Goal: Transaction & Acquisition: Purchase product/service

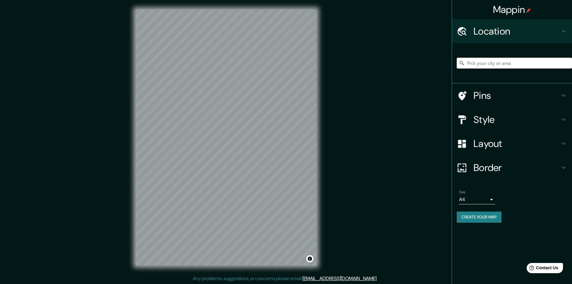
click at [524, 28] on h4 "Location" at bounding box center [516, 31] width 86 height 12
click at [511, 58] on input "Pick your city or area" at bounding box center [514, 63] width 115 height 11
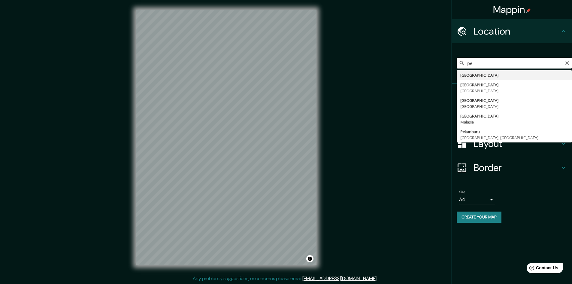
type input "[GEOGRAPHIC_DATA]"
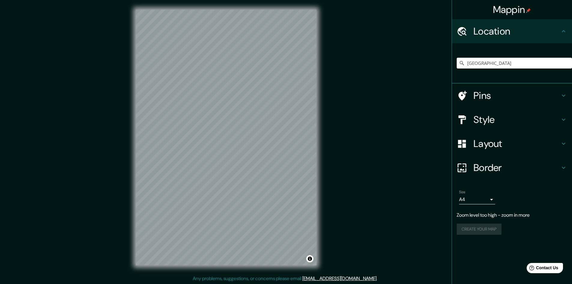
click at [491, 87] on div "Pins" at bounding box center [512, 95] width 120 height 24
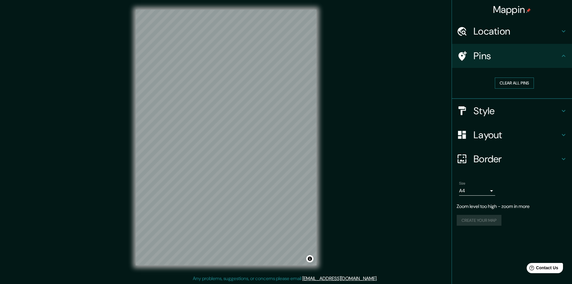
click at [526, 81] on button "Clear all pins" at bounding box center [514, 82] width 39 height 11
click at [506, 82] on button "Clear all pins" at bounding box center [514, 82] width 39 height 11
click at [508, 85] on button "Clear all pins" at bounding box center [514, 82] width 39 height 11
drag, startPoint x: 500, startPoint y: 2, endPoint x: 391, endPoint y: 153, distance: 186.5
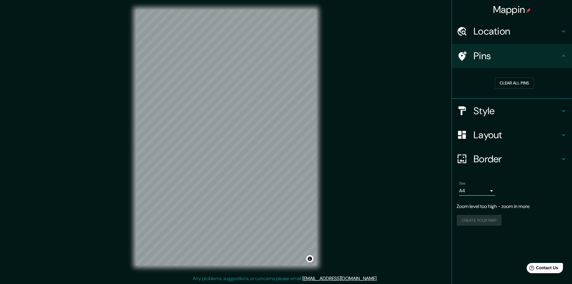
click at [391, 153] on div "Mappin Location [GEOGRAPHIC_DATA] Pins Clear all pins Style Layout Border Choos…" at bounding box center [286, 142] width 572 height 284
click at [503, 155] on h4 "Border" at bounding box center [516, 159] width 86 height 12
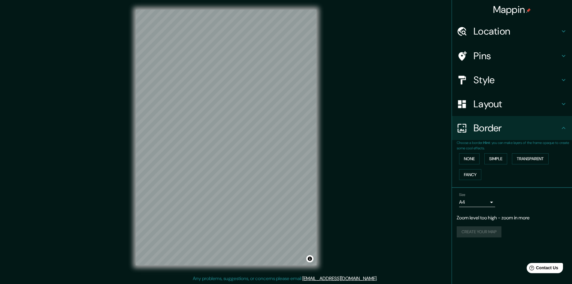
click at [510, 123] on h4 "Border" at bounding box center [516, 128] width 86 height 12
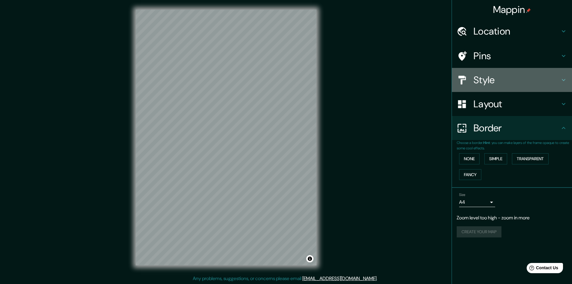
click at [515, 83] on h4 "Style" at bounding box center [516, 80] width 86 height 12
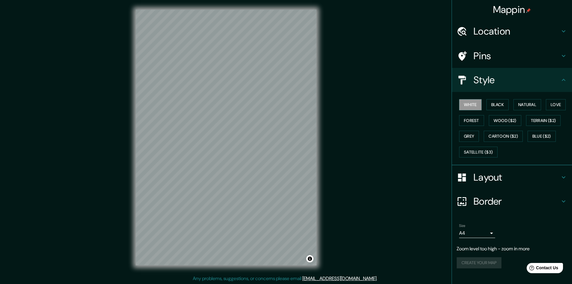
click at [515, 83] on h4 "Style" at bounding box center [516, 80] width 86 height 12
click at [528, 105] on button "Natural" at bounding box center [527, 104] width 28 height 11
click at [494, 231] on body "Mappin Location [GEOGRAPHIC_DATA] Pins Style White Black Natural Love Forest Wo…" at bounding box center [286, 142] width 572 height 284
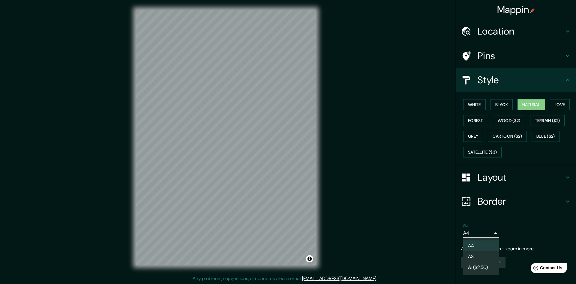
click at [477, 257] on li "A3" at bounding box center [482, 256] width 36 height 11
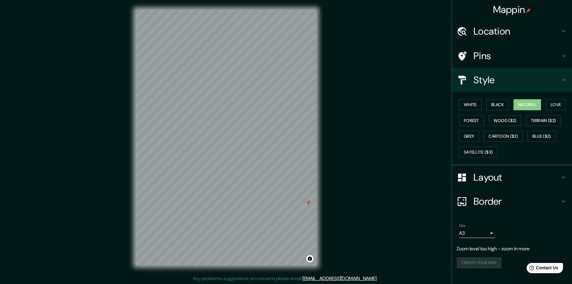
click at [307, 204] on div at bounding box center [308, 202] width 5 height 5
click at [564, 79] on icon at bounding box center [563, 79] width 7 height 7
click at [563, 58] on icon at bounding box center [563, 55] width 7 height 7
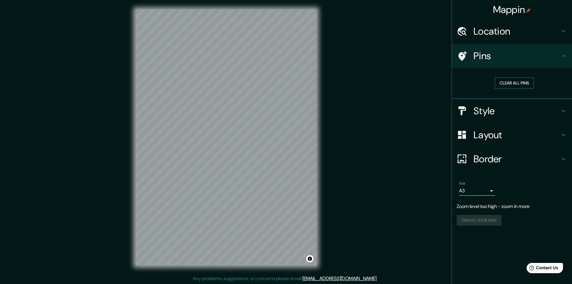
click at [511, 86] on button "Clear all pins" at bounding box center [514, 82] width 39 height 11
click at [515, 81] on button "Clear all pins" at bounding box center [514, 82] width 39 height 11
click at [518, 85] on button "Clear all pins" at bounding box center [514, 82] width 39 height 11
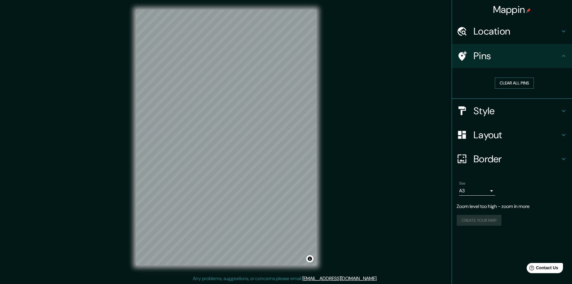
click at [498, 86] on button "Clear all pins" at bounding box center [514, 82] width 39 height 11
click at [503, 114] on h4 "Style" at bounding box center [516, 111] width 86 height 12
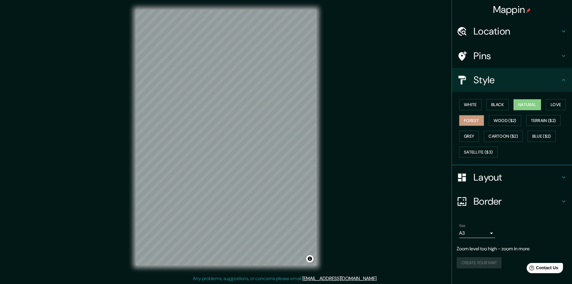
click at [472, 121] on button "Forest" at bounding box center [471, 120] width 25 height 11
click at [473, 135] on button "Grey" at bounding box center [469, 136] width 20 height 11
click at [471, 99] on button "White" at bounding box center [470, 104] width 23 height 11
click at [500, 104] on button "Black" at bounding box center [497, 104] width 23 height 11
click at [469, 101] on button "White" at bounding box center [470, 104] width 23 height 11
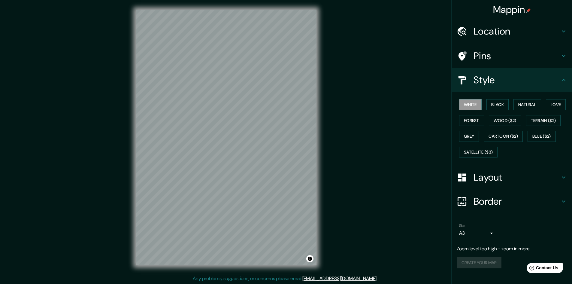
click at [495, 176] on h4 "Layout" at bounding box center [516, 177] width 86 height 12
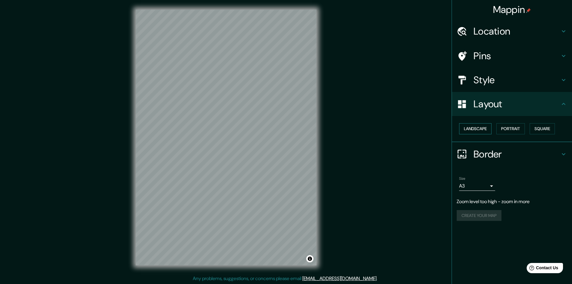
click at [488, 130] on button "Landscape" at bounding box center [475, 128] width 32 height 11
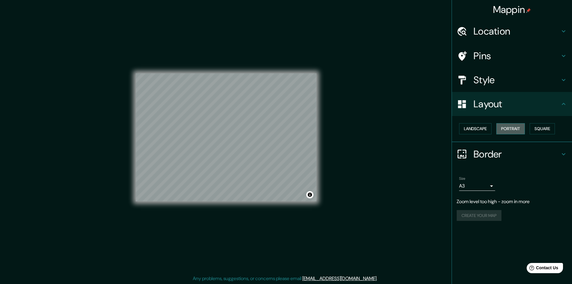
click at [510, 130] on button "Portrait" at bounding box center [510, 128] width 29 height 11
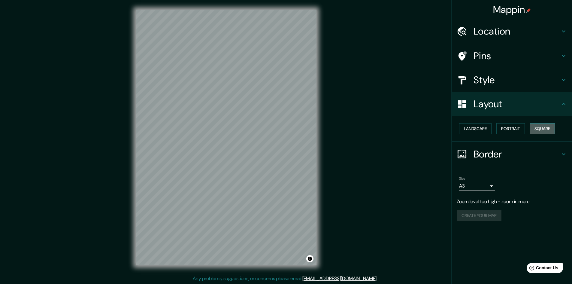
click at [539, 130] on button "Square" at bounding box center [542, 128] width 25 height 11
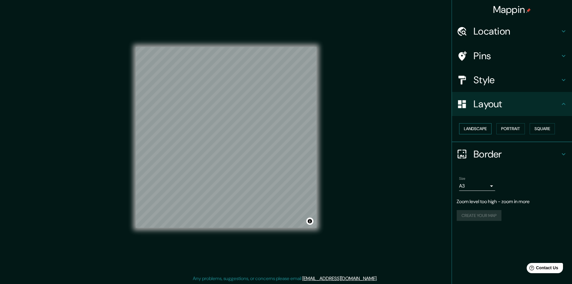
click at [479, 131] on button "Landscape" at bounding box center [475, 128] width 32 height 11
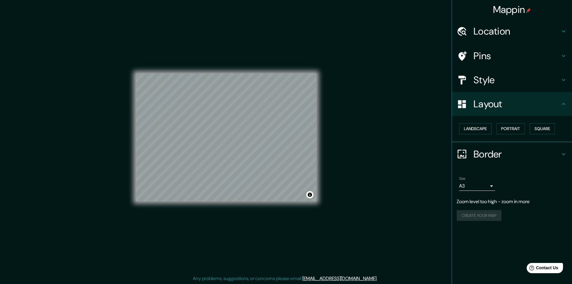
click at [497, 155] on h4 "Border" at bounding box center [516, 154] width 86 height 12
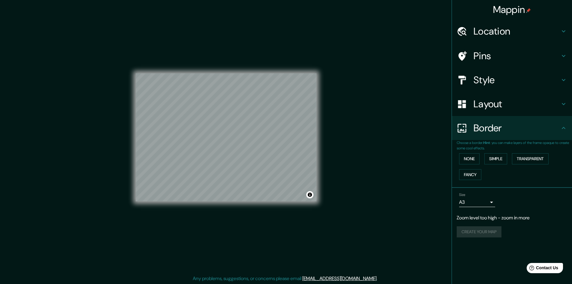
click at [505, 134] on div "Border" at bounding box center [512, 128] width 120 height 24
click at [347, 164] on div "Mappin Location [GEOGRAPHIC_DATA] Pins Style Layout Border Choose a border. Hin…" at bounding box center [286, 142] width 572 height 284
click at [335, 168] on div "Mappin Location [GEOGRAPHIC_DATA] Pins Style Layout Border Choose a border. Hin…" at bounding box center [286, 142] width 572 height 284
click at [477, 159] on button "None" at bounding box center [469, 158] width 20 height 11
click at [496, 159] on button "Simple" at bounding box center [495, 158] width 23 height 11
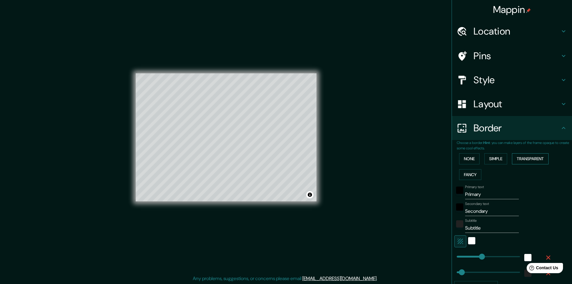
click at [525, 160] on button "Transparent" at bounding box center [530, 158] width 37 height 11
type input "289"
type input "48"
click at [467, 175] on button "Fancy" at bounding box center [470, 174] width 22 height 11
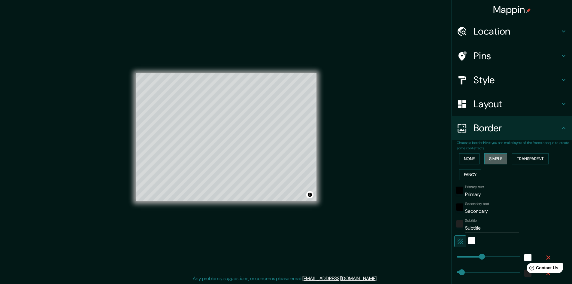
click at [495, 163] on button "Simple" at bounding box center [495, 158] width 23 height 11
click at [526, 160] on button "Transparent" at bounding box center [530, 158] width 37 height 11
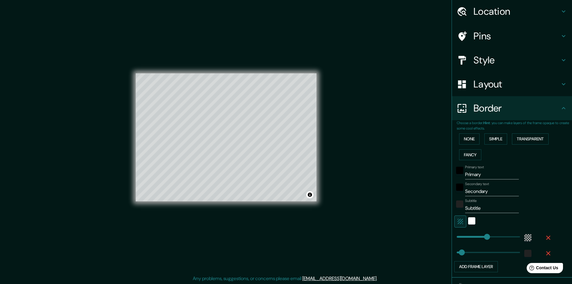
scroll to position [30, 0]
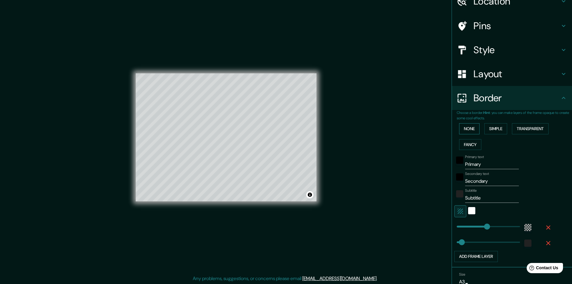
click at [465, 130] on button "None" at bounding box center [469, 128] width 20 height 11
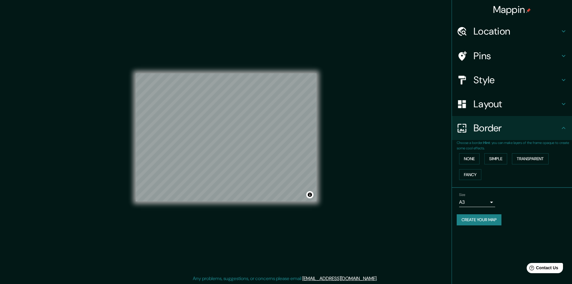
click at [504, 135] on div "Border" at bounding box center [512, 128] width 120 height 24
click at [500, 107] on h4 "Layout" at bounding box center [516, 104] width 86 height 12
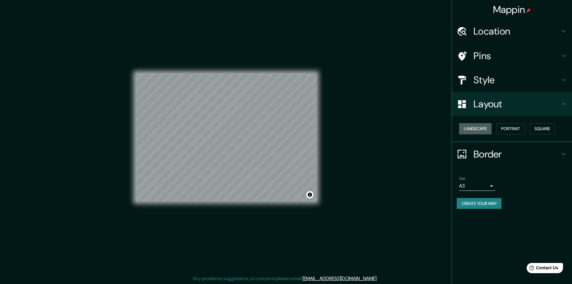
click at [475, 126] on button "Landscape" at bounding box center [475, 128] width 32 height 11
click at [514, 130] on button "Portrait" at bounding box center [510, 128] width 29 height 11
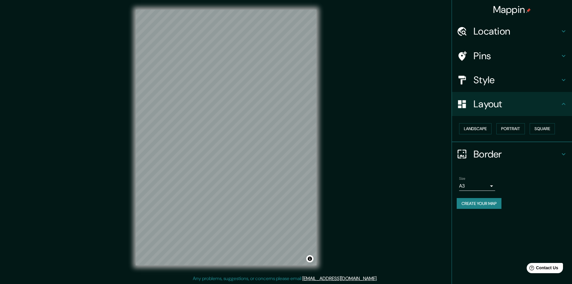
click at [325, 186] on div "© Mapbox © OpenStreetMap Improve this map" at bounding box center [226, 137] width 200 height 275
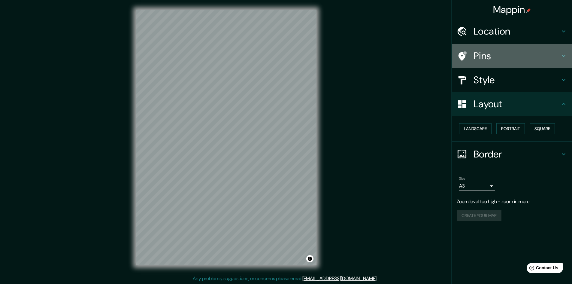
click at [510, 62] on div "Pins" at bounding box center [512, 56] width 120 height 24
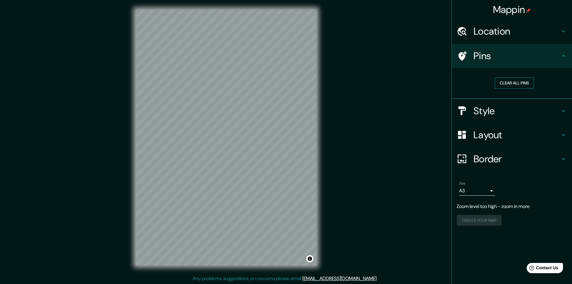
click at [515, 87] on button "Clear all pins" at bounding box center [514, 82] width 39 height 11
click at [514, 32] on h4 "Location" at bounding box center [516, 31] width 86 height 12
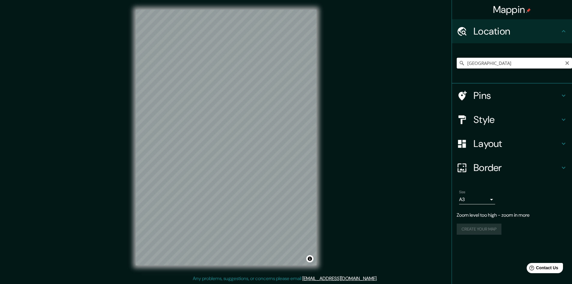
click at [511, 59] on input "[GEOGRAPHIC_DATA]" at bounding box center [514, 63] width 115 height 11
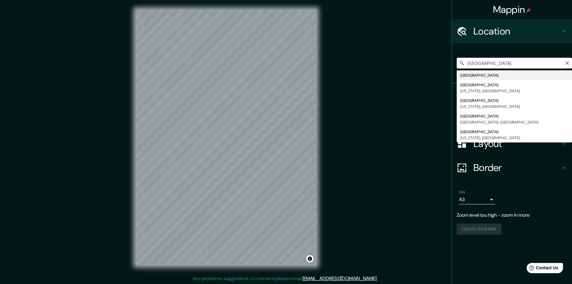
click at [570, 62] on input "[GEOGRAPHIC_DATA]" at bounding box center [514, 63] width 115 height 11
type input "[GEOGRAPHIC_DATA]"
click at [567, 62] on icon "Clear" at bounding box center [567, 63] width 5 height 5
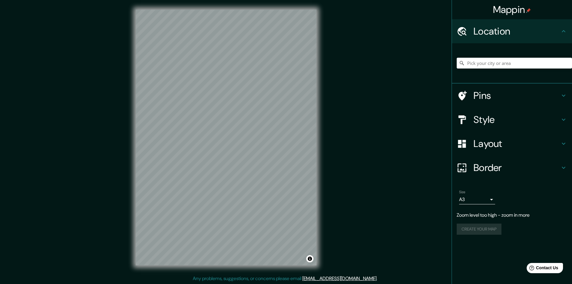
click at [428, 105] on div "Mappin Location [GEOGRAPHIC_DATA] [GEOGRAPHIC_DATA] [US_STATE], [GEOGRAPHIC_DAT…" at bounding box center [286, 142] width 572 height 284
click at [487, 66] on input "Pick your city or area" at bounding box center [514, 63] width 115 height 11
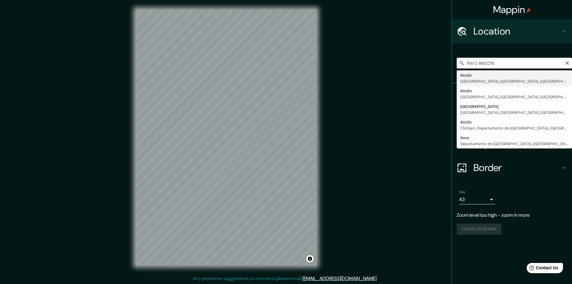
type input "Ancón, [GEOGRAPHIC_DATA], [GEOGRAPHIC_DATA], [GEOGRAPHIC_DATA]"
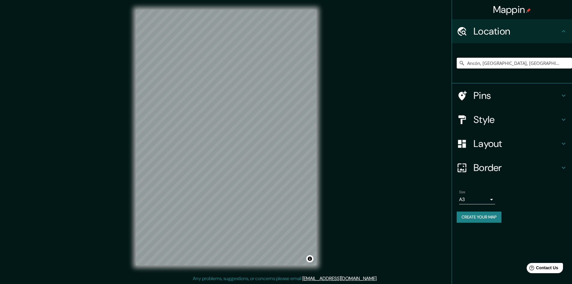
click at [515, 173] on h4 "Border" at bounding box center [516, 168] width 86 height 12
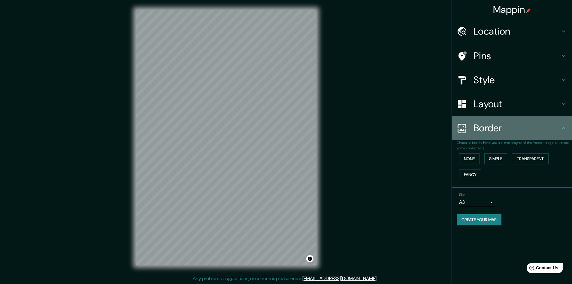
click at [517, 123] on h4 "Border" at bounding box center [516, 128] width 86 height 12
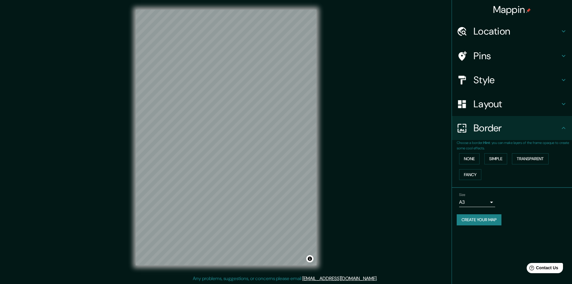
click at [514, 95] on div "Layout" at bounding box center [512, 104] width 120 height 24
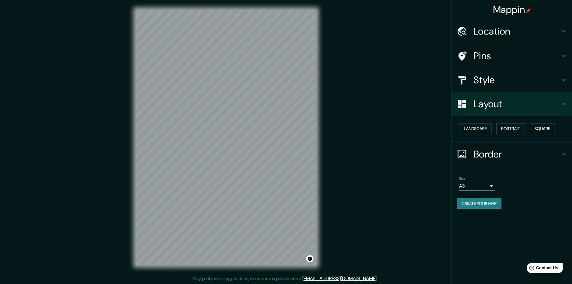
click at [509, 77] on h4 "Style" at bounding box center [516, 80] width 86 height 12
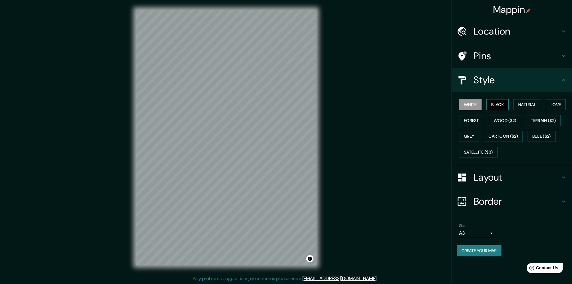
click at [501, 107] on button "Black" at bounding box center [497, 104] width 23 height 11
click at [529, 108] on button "Natural" at bounding box center [527, 104] width 28 height 11
click at [416, 155] on div "Mappin Location [GEOGRAPHIC_DATA], [GEOGRAPHIC_DATA], [GEOGRAPHIC_DATA], [GEOGR…" at bounding box center [286, 142] width 572 height 284
click at [269, 164] on div at bounding box center [271, 164] width 5 height 5
click at [273, 165] on div at bounding box center [273, 166] width 5 height 5
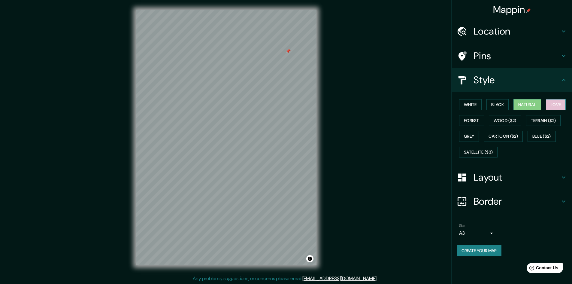
click at [562, 106] on button "Love" at bounding box center [556, 104] width 20 height 11
click at [477, 120] on button "Forest" at bounding box center [471, 120] width 25 height 11
click at [475, 134] on button "Grey" at bounding box center [469, 136] width 20 height 11
click at [536, 105] on button "Natural" at bounding box center [527, 104] width 28 height 11
click at [561, 87] on div "Style" at bounding box center [512, 80] width 120 height 24
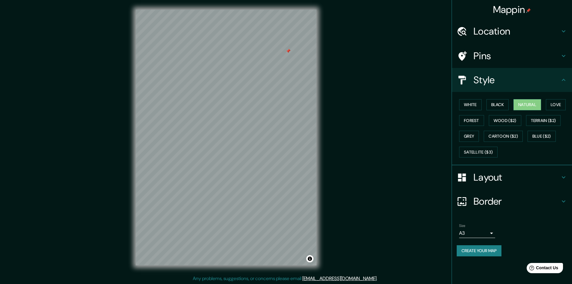
click at [555, 183] on div "Layout" at bounding box center [512, 177] width 120 height 24
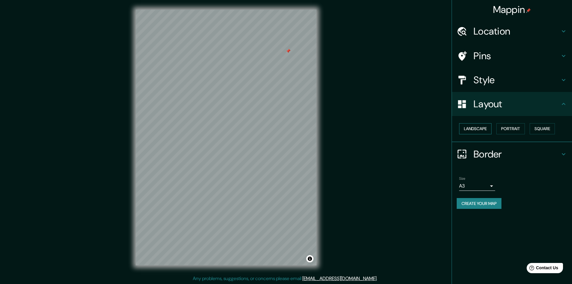
click at [479, 132] on button "Landscape" at bounding box center [475, 128] width 32 height 11
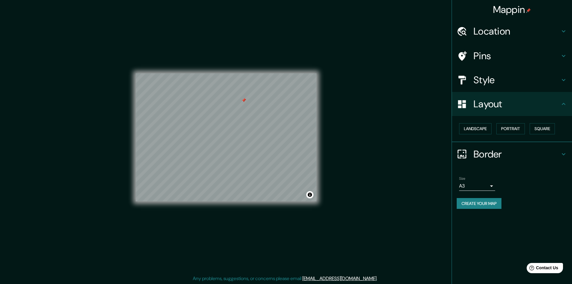
click at [492, 185] on body "Mappin Location [GEOGRAPHIC_DATA], [GEOGRAPHIC_DATA], [GEOGRAPHIC_DATA], [GEOGR…" at bounding box center [286, 142] width 572 height 284
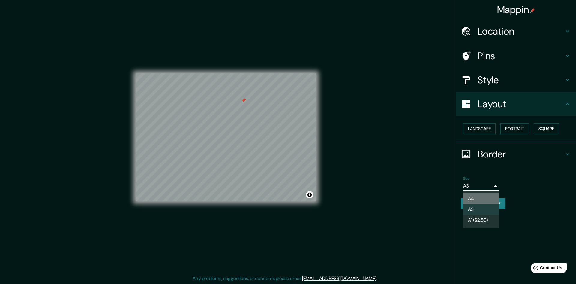
click at [485, 199] on li "A4" at bounding box center [482, 198] width 36 height 11
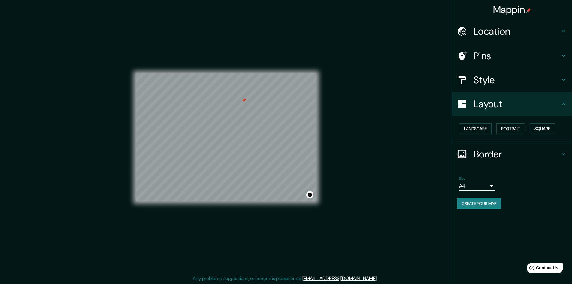
click at [485, 178] on div "Size A4 single" at bounding box center [477, 183] width 36 height 14
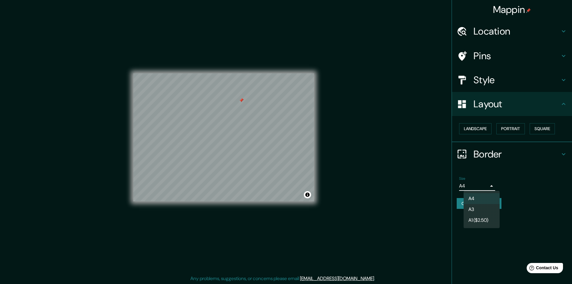
click at [489, 189] on body "Mappin Location [GEOGRAPHIC_DATA], [GEOGRAPHIC_DATA], [GEOGRAPHIC_DATA], [GEOGR…" at bounding box center [286, 142] width 572 height 284
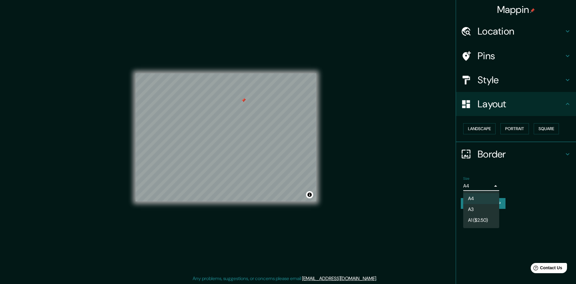
click at [488, 187] on div at bounding box center [288, 142] width 576 height 284
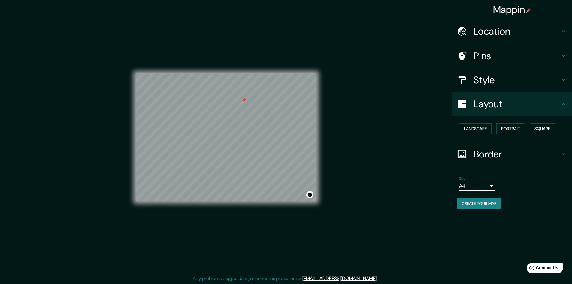
click at [487, 186] on body "Mappin Location [GEOGRAPHIC_DATA], [GEOGRAPHIC_DATA], [GEOGRAPHIC_DATA], [GEOGR…" at bounding box center [286, 142] width 572 height 284
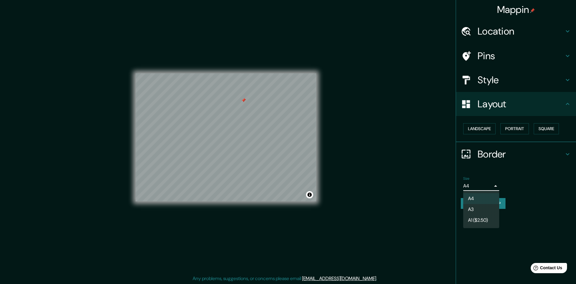
click at [487, 210] on li "A3" at bounding box center [482, 209] width 36 height 11
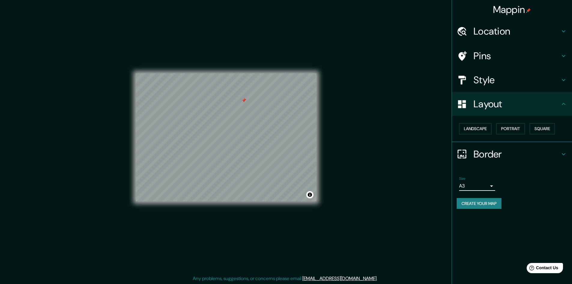
click at [509, 151] on h4 "Border" at bounding box center [516, 154] width 86 height 12
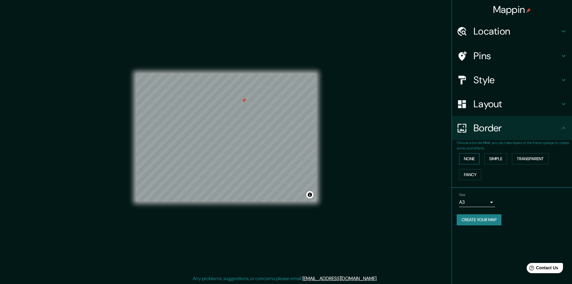
click at [474, 155] on button "None" at bounding box center [469, 158] width 20 height 11
click at [489, 159] on button "Simple" at bounding box center [495, 158] width 23 height 11
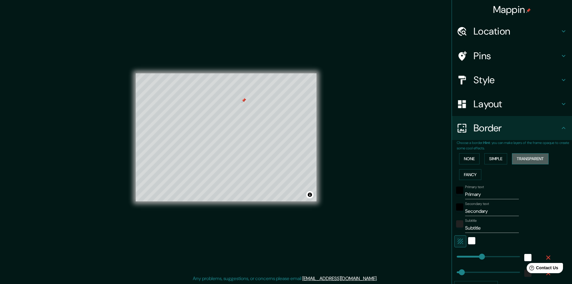
click at [536, 158] on button "Transparent" at bounding box center [530, 158] width 37 height 11
click at [473, 174] on button "Fancy" at bounding box center [470, 174] width 22 height 11
type input "241"
type input "48"
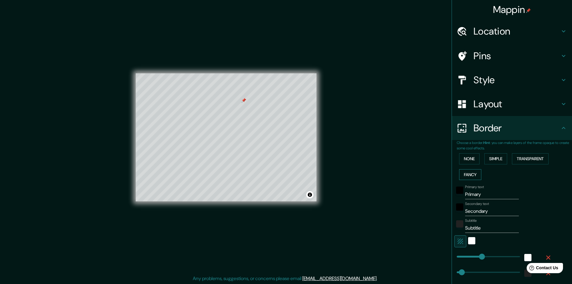
type input "48"
type input "24"
click at [470, 156] on button "None" at bounding box center [469, 158] width 20 height 11
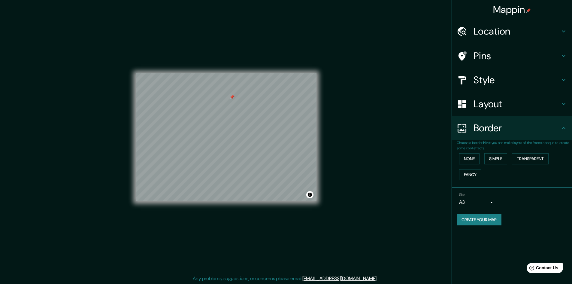
click at [474, 219] on button "Create your map" at bounding box center [479, 219] width 45 height 11
click at [393, 165] on div "Mappin Location [GEOGRAPHIC_DATA], [GEOGRAPHIC_DATA], [GEOGRAPHIC_DATA], [GEOGR…" at bounding box center [286, 142] width 572 height 284
click at [491, 222] on div "Create your map" at bounding box center [512, 219] width 110 height 11
click at [533, 123] on h4 "Border" at bounding box center [516, 128] width 86 height 12
click at [379, 210] on div "Mappin Location [GEOGRAPHIC_DATA], [GEOGRAPHIC_DATA], [GEOGRAPHIC_DATA], [GEOGR…" at bounding box center [286, 142] width 572 height 284
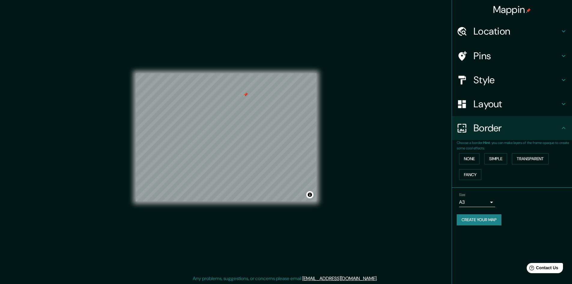
click at [488, 219] on button "Create your map" at bounding box center [479, 219] width 45 height 11
click at [377, 217] on div "Mappin Location [GEOGRAPHIC_DATA], [GEOGRAPHIC_DATA], [GEOGRAPHIC_DATA], [GEOGR…" at bounding box center [286, 142] width 572 height 284
click at [490, 223] on button "Create your map" at bounding box center [479, 219] width 45 height 11
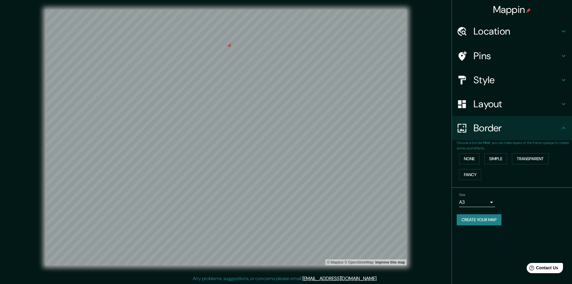
drag, startPoint x: 516, startPoint y: 0, endPoint x: 434, endPoint y: 160, distance: 180.3
click at [434, 160] on div "© Mapbox © OpenStreetMap Improve this map" at bounding box center [225, 137] width 515 height 255
click at [196, 243] on div at bounding box center [198, 243] width 5 height 5
click at [479, 219] on button "Create your map" at bounding box center [479, 219] width 45 height 11
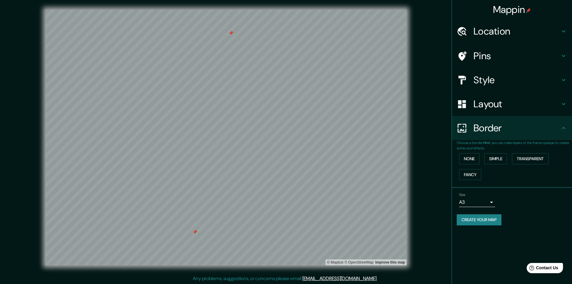
click at [422, 163] on div "© Mapbox © OpenStreetMap Improve this map" at bounding box center [225, 137] width 515 height 255
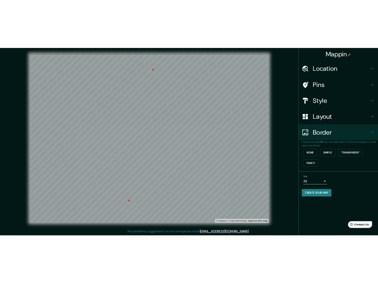
scroll to position [1, 0]
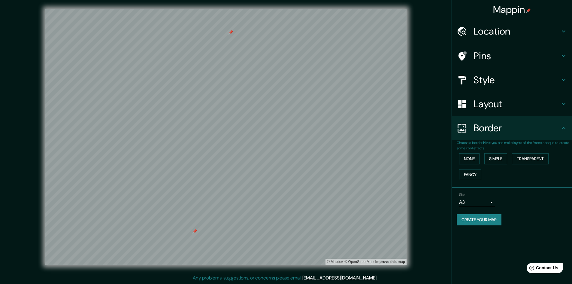
click at [395, 283] on html "Mappin Location [GEOGRAPHIC_DATA], [GEOGRAPHIC_DATA], [GEOGRAPHIC_DATA], [GEOGR…" at bounding box center [286, 141] width 572 height 284
click at [435, 214] on div "© Mapbox © OpenStreetMap Improve this map" at bounding box center [225, 136] width 515 height 255
click at [193, 233] on div at bounding box center [194, 232] width 5 height 5
click at [405, 267] on div "© Mapbox © OpenStreetMap Improve this map" at bounding box center [226, 136] width 534 height 275
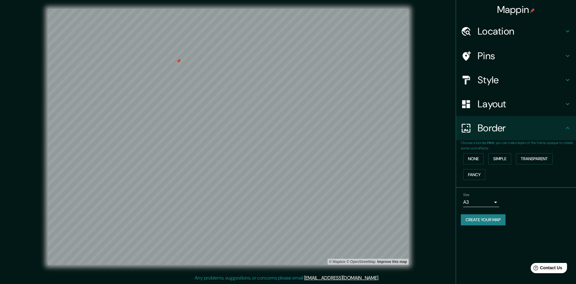
click at [487, 203] on body "Mappin Location [GEOGRAPHIC_DATA], [GEOGRAPHIC_DATA], [GEOGRAPHIC_DATA], [GEOGR…" at bounding box center [288, 141] width 576 height 284
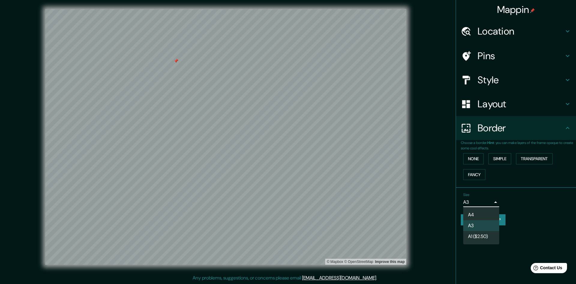
click at [477, 214] on li "A4" at bounding box center [482, 214] width 36 height 11
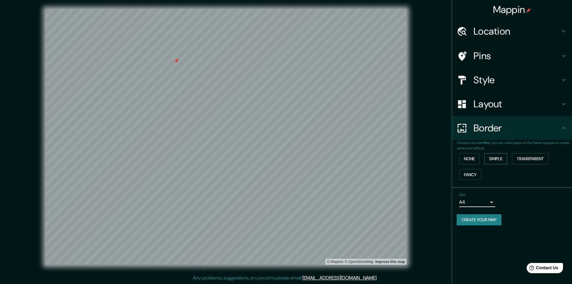
click at [500, 161] on button "Simple" at bounding box center [495, 158] width 23 height 11
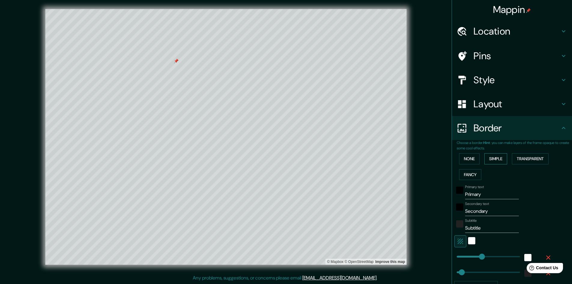
click at [500, 161] on button "Simple" at bounding box center [495, 158] width 23 height 11
type input "481"
type input "96"
drag, startPoint x: 476, startPoint y: 162, endPoint x: 465, endPoint y: 158, distance: 12.2
click at [473, 160] on div "None Simple Transparent Fancy" at bounding box center [514, 167] width 115 height 32
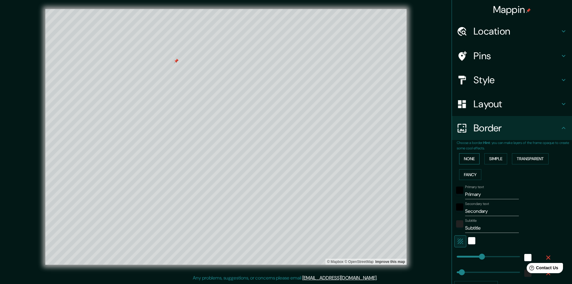
click at [461, 156] on button "None" at bounding box center [469, 158] width 20 height 11
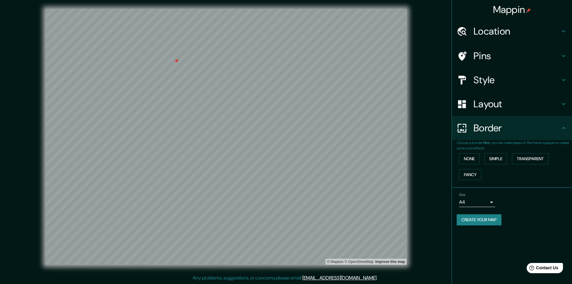
click at [482, 106] on h4 "Layout" at bounding box center [516, 104] width 86 height 12
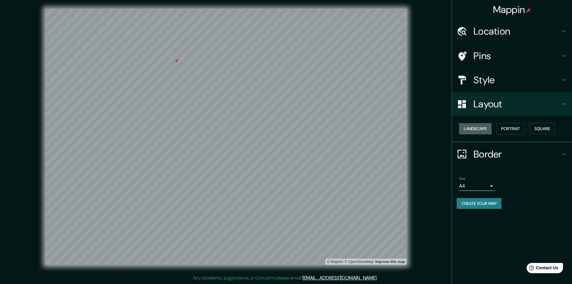
click at [483, 126] on button "Landscape" at bounding box center [475, 128] width 32 height 11
click at [509, 127] on button "Portrait" at bounding box center [510, 128] width 29 height 11
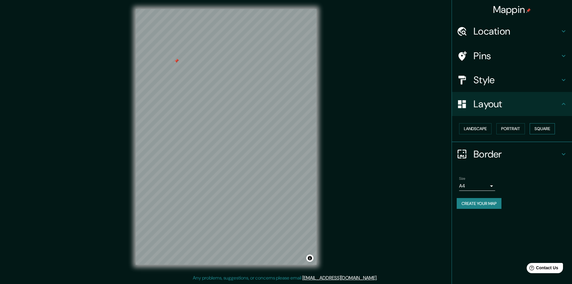
click at [541, 131] on button "Square" at bounding box center [542, 128] width 25 height 11
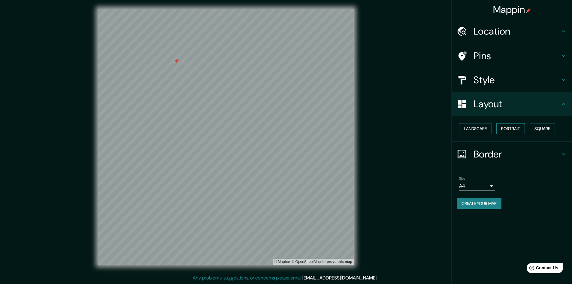
click at [513, 129] on button "Portrait" at bounding box center [510, 128] width 29 height 11
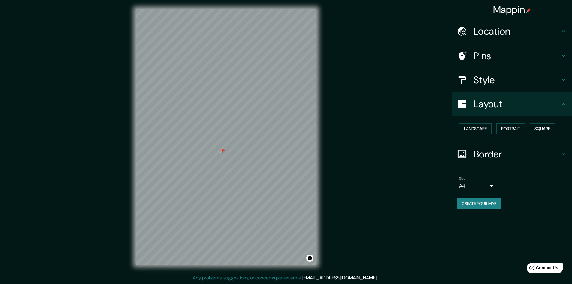
click at [331, 141] on div "© Mapbox © OpenStreetMap Improve this map" at bounding box center [225, 136] width 515 height 255
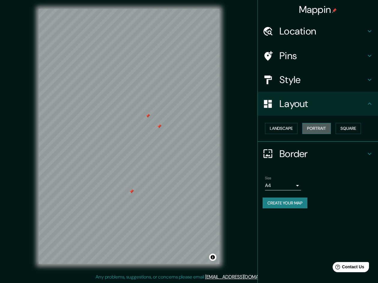
click at [316, 129] on button "Portrait" at bounding box center [316, 128] width 29 height 11
click at [295, 129] on button "Landscape" at bounding box center [281, 128] width 32 height 11
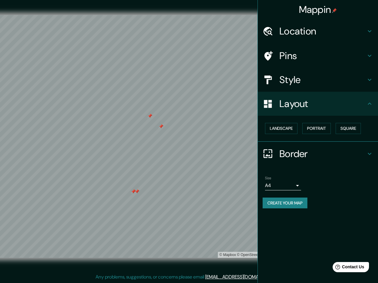
click at [134, 190] on div at bounding box center [136, 191] width 5 height 5
click at [131, 193] on div at bounding box center [133, 191] width 5 height 5
click at [133, 195] on div at bounding box center [135, 194] width 5 height 5
click at [131, 192] on div at bounding box center [133, 191] width 5 height 5
click at [160, 126] on div at bounding box center [161, 126] width 5 height 5
